Goal: Task Accomplishment & Management: Manage account settings

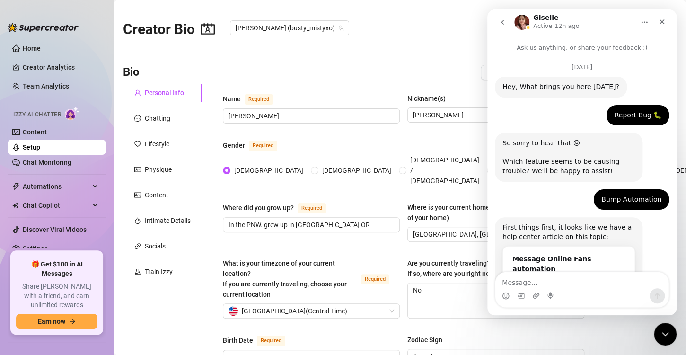
scroll to position [840, 0]
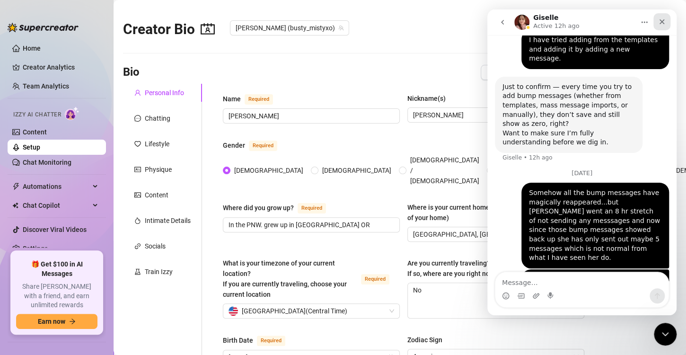
click at [662, 20] on icon "Close" at bounding box center [662, 22] width 8 height 8
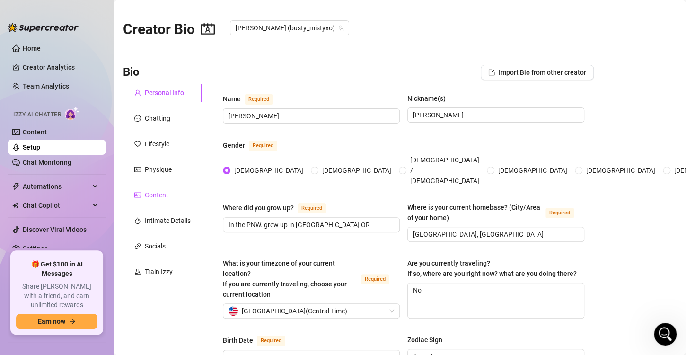
click at [150, 200] on div "Content" at bounding box center [157, 195] width 24 height 10
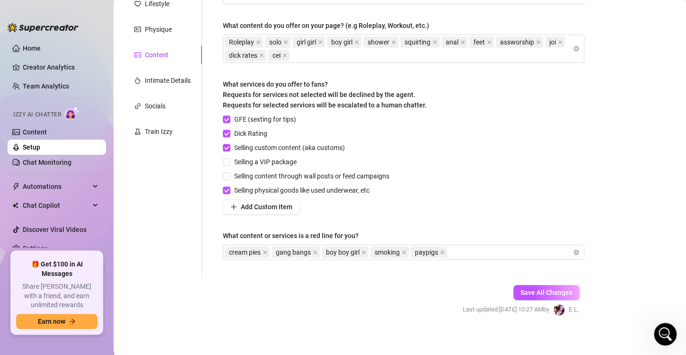
scroll to position [144, 0]
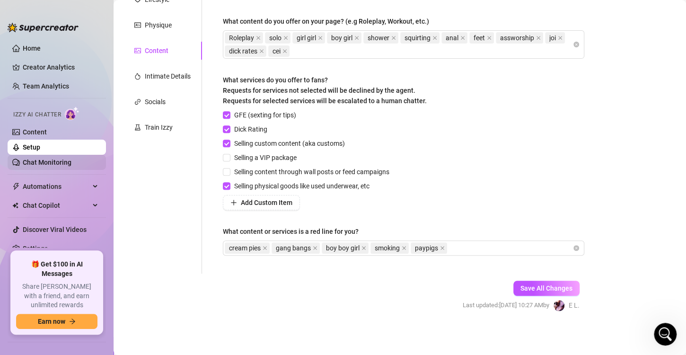
click at [49, 159] on link "Chat Monitoring" at bounding box center [47, 163] width 49 height 8
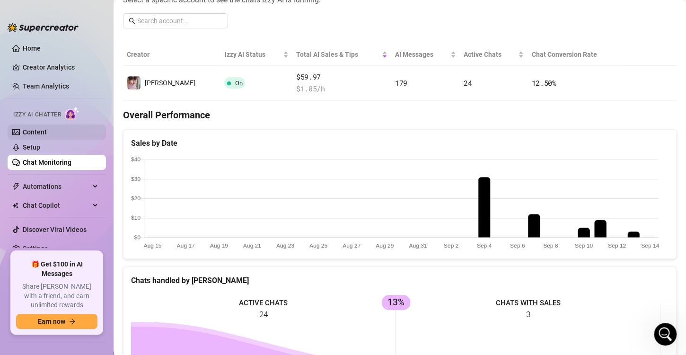
click at [35, 133] on link "Content" at bounding box center [35, 132] width 24 height 8
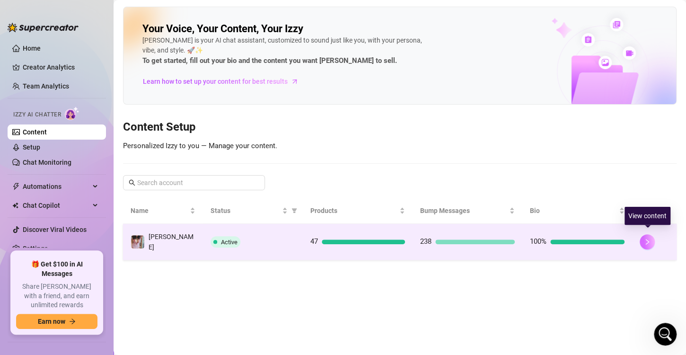
click at [645, 234] on button "button" at bounding box center [647, 241] width 15 height 15
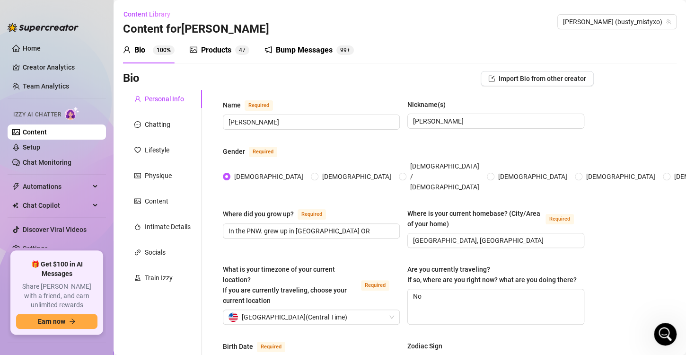
click at [299, 46] on div "Bump Messages" at bounding box center [304, 49] width 57 height 11
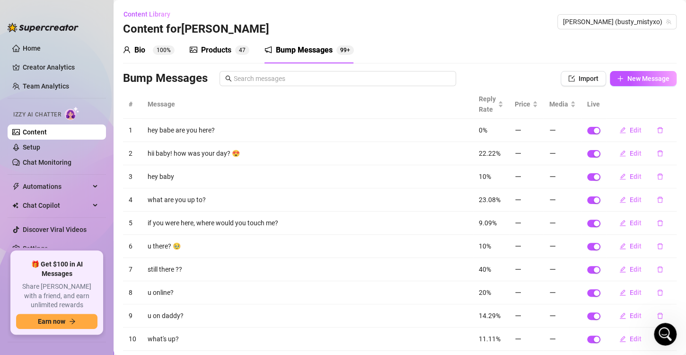
click at [219, 52] on div "Products" at bounding box center [216, 49] width 30 height 11
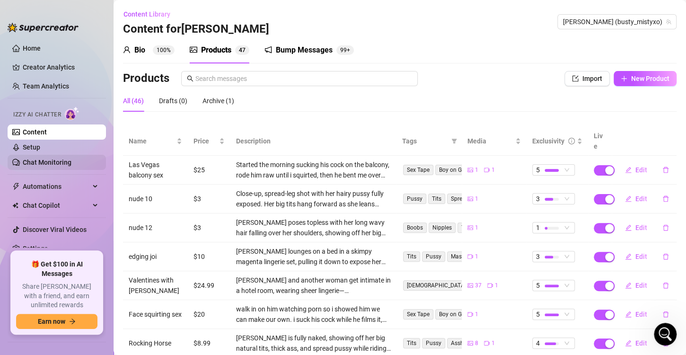
click at [36, 162] on link "Chat Monitoring" at bounding box center [47, 163] width 49 height 8
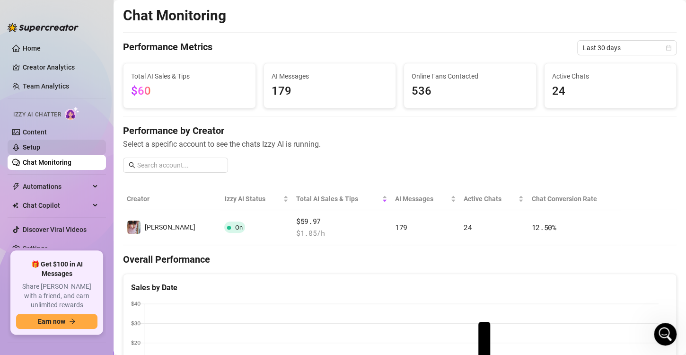
click at [37, 146] on link "Setup" at bounding box center [32, 147] width 18 height 8
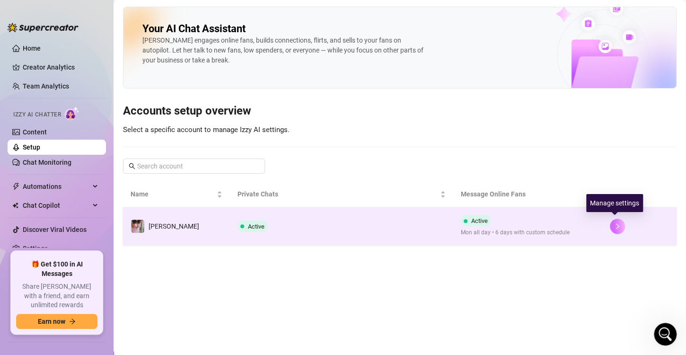
click at [620, 221] on button "button" at bounding box center [617, 226] width 15 height 15
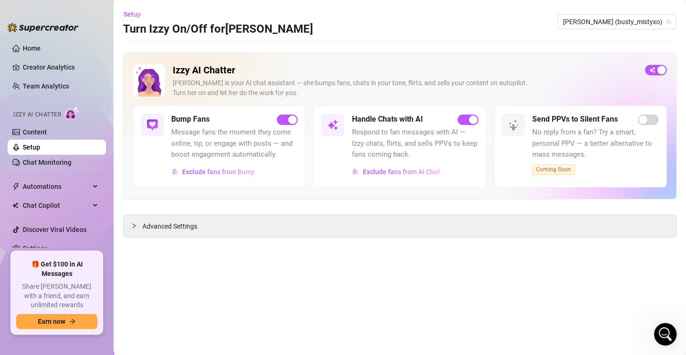
click at [285, 165] on div "Exclude fans from Bump" at bounding box center [234, 171] width 126 height 15
click at [449, 160] on div "Handle Chats with AI Respond to fan messages with AI — Izzy chats, flirts, and …" at bounding box center [415, 147] width 126 height 66
click at [388, 165] on button "Exclude fans from AI Chat" at bounding box center [396, 171] width 88 height 15
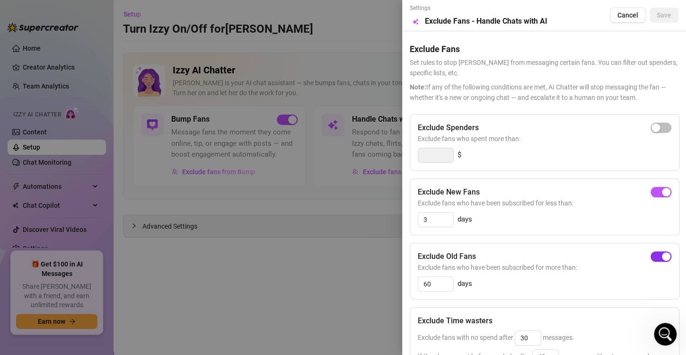
click at [651, 257] on span "button" at bounding box center [661, 256] width 21 height 10
click at [657, 18] on span "Save" at bounding box center [664, 15] width 15 height 8
